Goal: Information Seeking & Learning: Learn about a topic

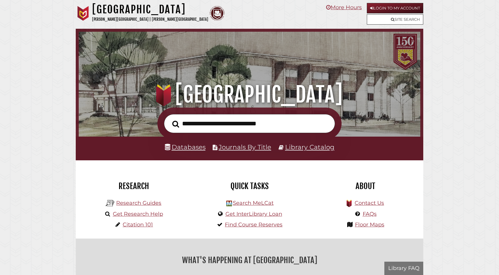
scroll to position [113, 338]
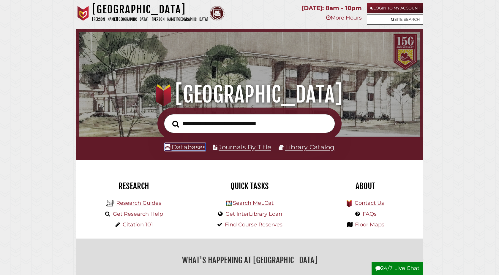
click at [186, 144] on link "Databases" at bounding box center [185, 147] width 41 height 8
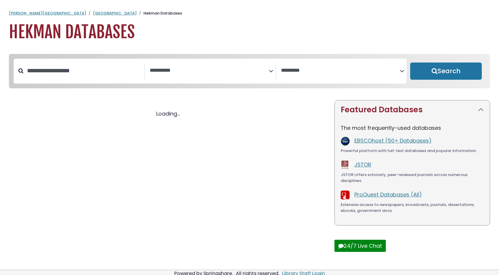
select select "Database Subject Filter"
select select "Database Vendors Filter"
select select "Database Subject Filter"
select select "Database Vendors Filter"
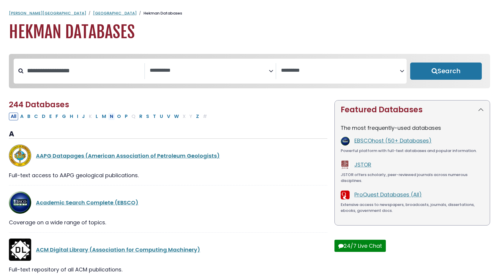
click at [112, 118] on button "N" at bounding box center [111, 117] width 7 height 8
select select "Database Subject Filter"
select select "Database Vendors Filter"
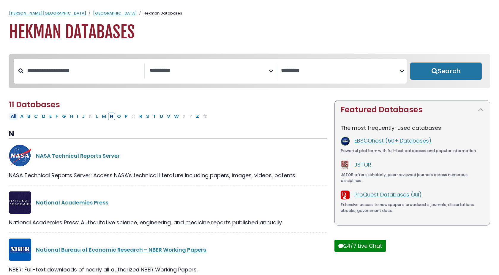
click at [13, 119] on button "All" at bounding box center [13, 117] width 9 height 8
select select "Database Subject Filter"
select select "Database Vendors Filter"
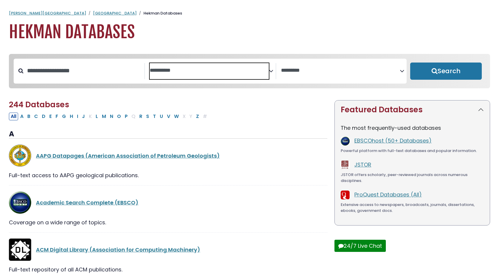
click at [168, 77] on span "Search filters" at bounding box center [209, 71] width 119 height 16
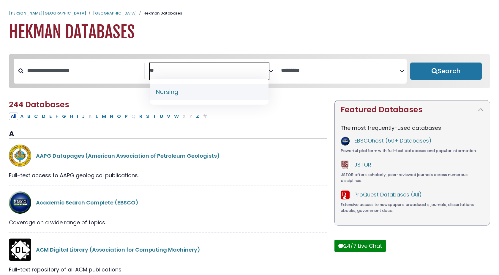
type textarea "**"
select select "*****"
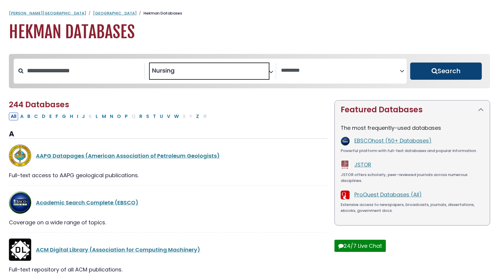
click at [451, 75] on button "Search" at bounding box center [446, 71] width 72 height 17
select select "Database Vendors Filter"
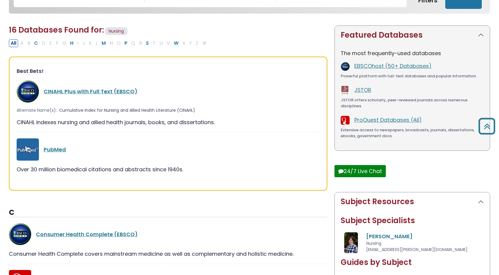
scroll to position [76, 0]
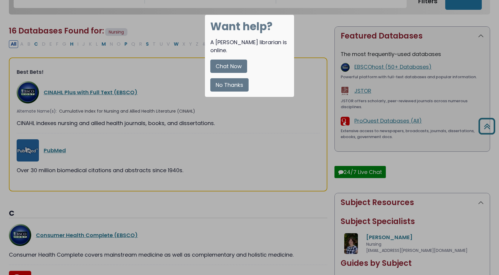
click at [239, 62] on button "Chat Now" at bounding box center [228, 66] width 37 height 13
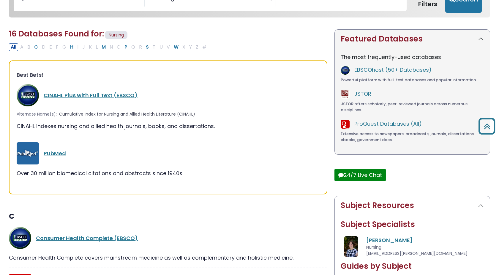
scroll to position [71, 0]
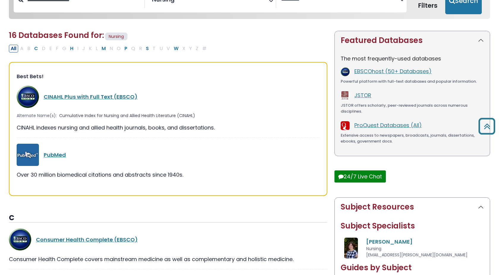
click at [279, 158] on div "PubMed" at bounding box center [182, 155] width 276 height 8
click at [110, 99] on link "CINAHL Plus with Full Text (EBSCO)" at bounding box center [91, 96] width 94 height 7
